Goal: Find specific page/section: Find specific page/section

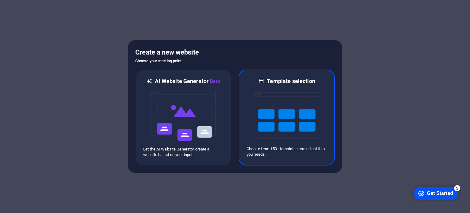
click at [253, 83] on div "Template selection" at bounding box center [287, 80] width 80 height 7
click at [276, 81] on h6 "Template selection" at bounding box center [291, 80] width 48 height 7
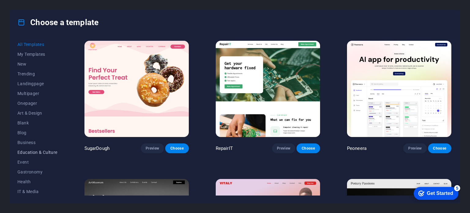
click at [27, 151] on span "Education & Culture" at bounding box center [37, 152] width 40 height 5
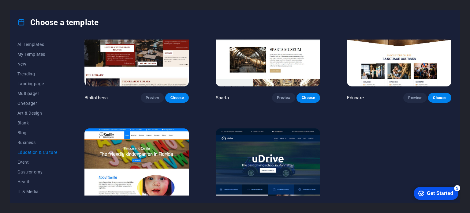
scroll to position [232, 0]
